Goal: Transaction & Acquisition: Purchase product/service

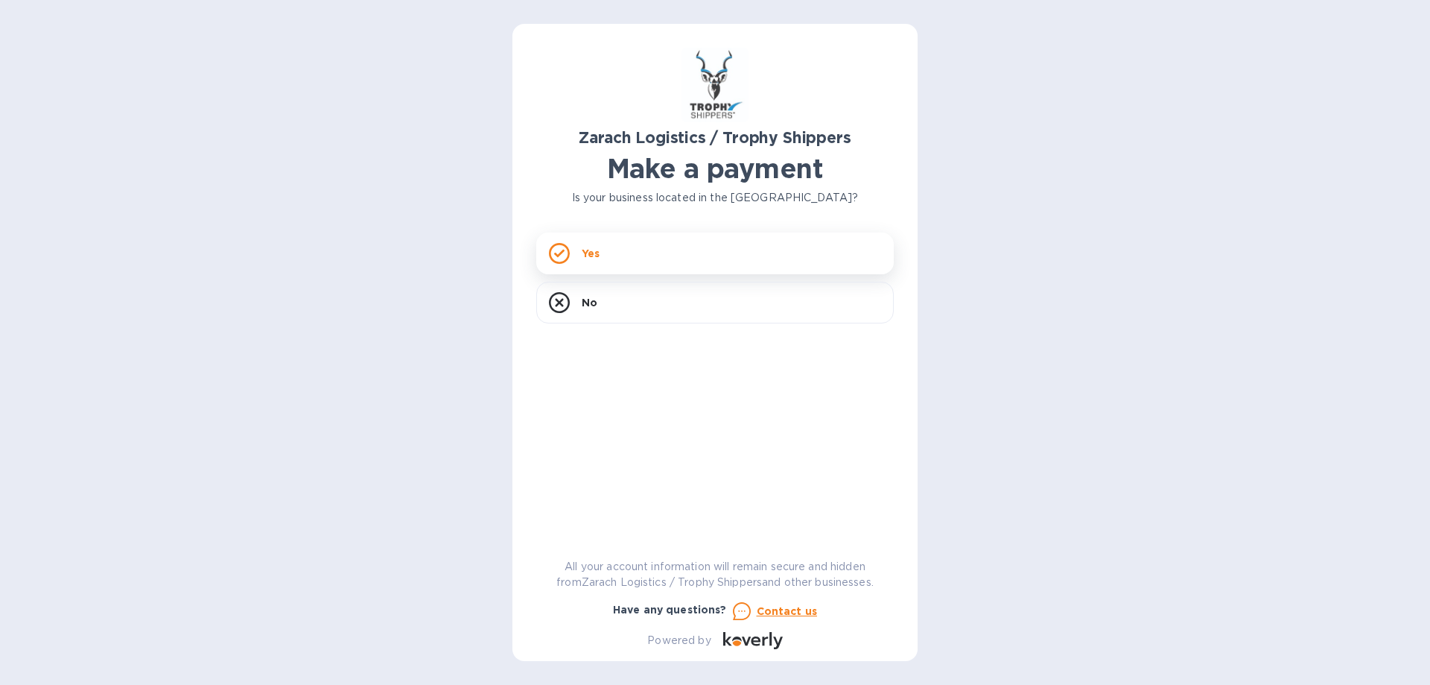
click at [641, 266] on div "Yes" at bounding box center [715, 253] width 358 height 42
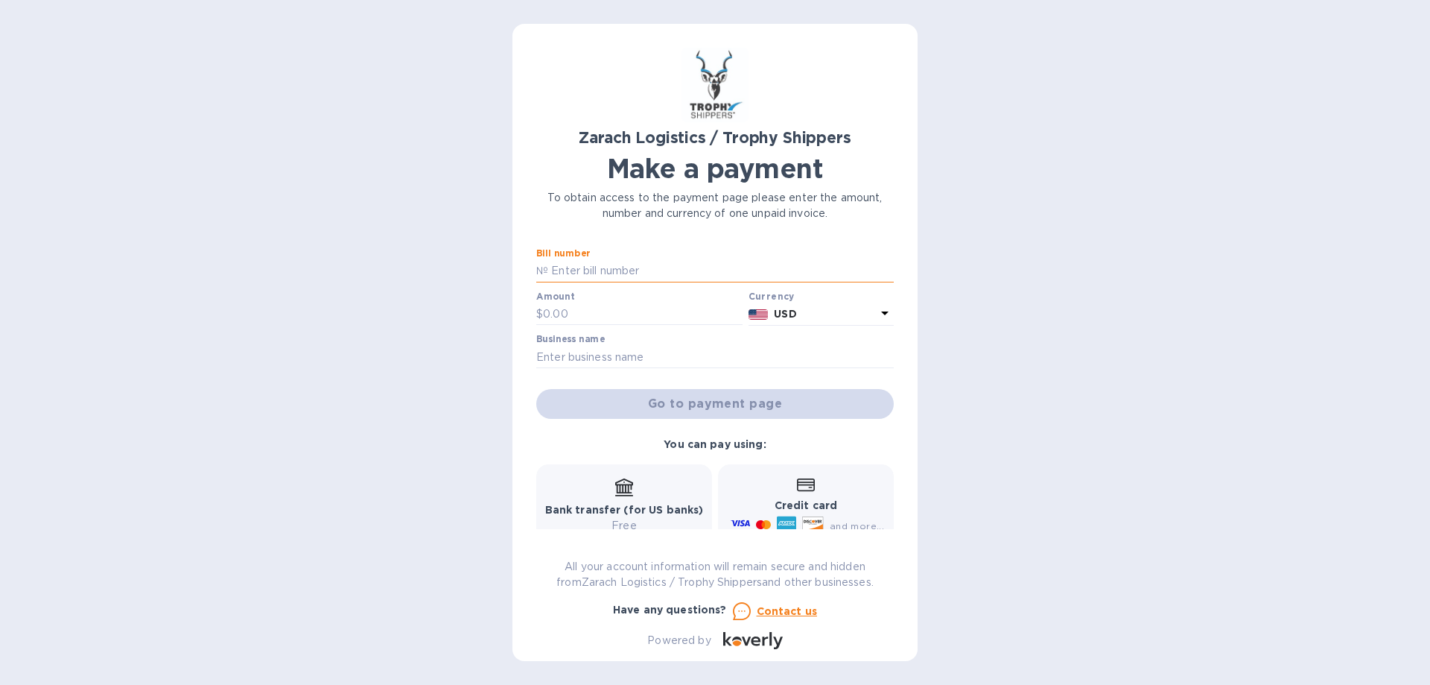
click at [726, 265] on input "text" at bounding box center [721, 271] width 346 height 22
type input "B"
type input "S00047924"
type input "4,030.00"
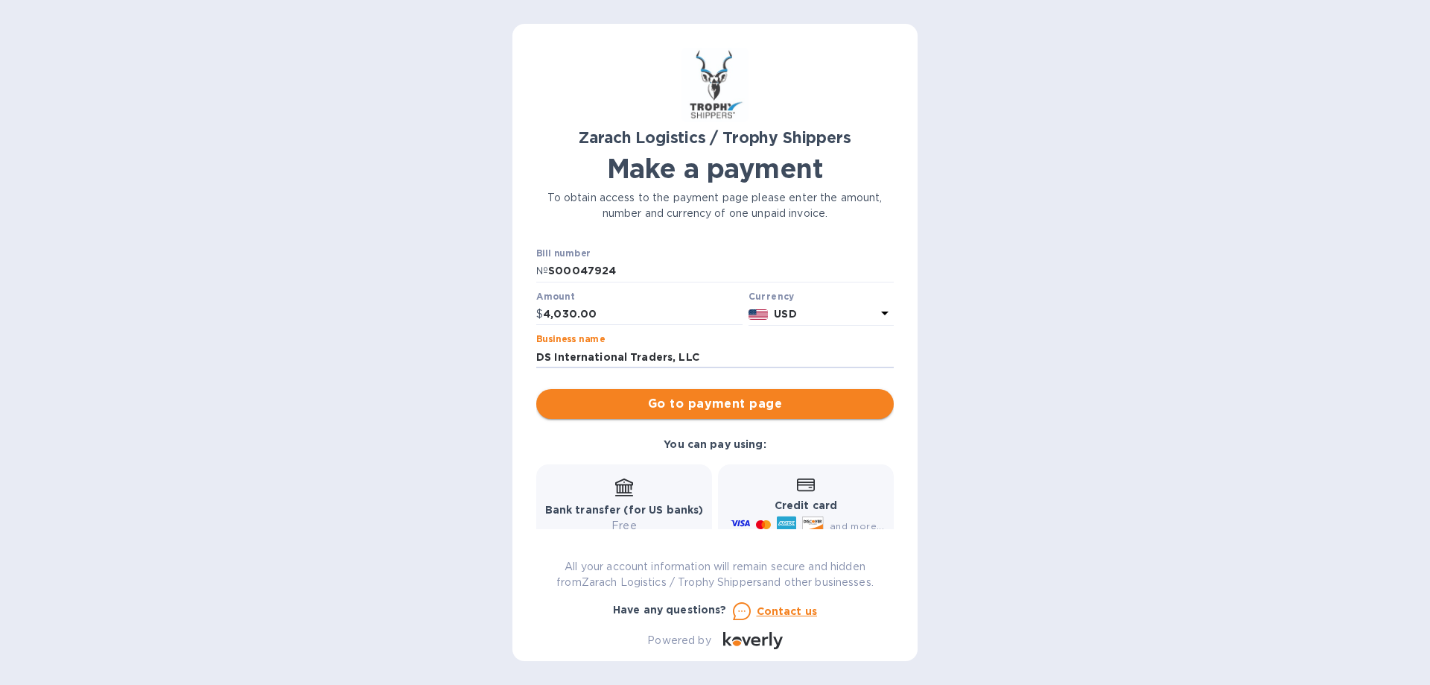
type input "DS International Traders, LLC"
click at [796, 404] on span "Go to payment page" at bounding box center [715, 404] width 334 height 18
